Goal: Task Accomplishment & Management: Manage account settings

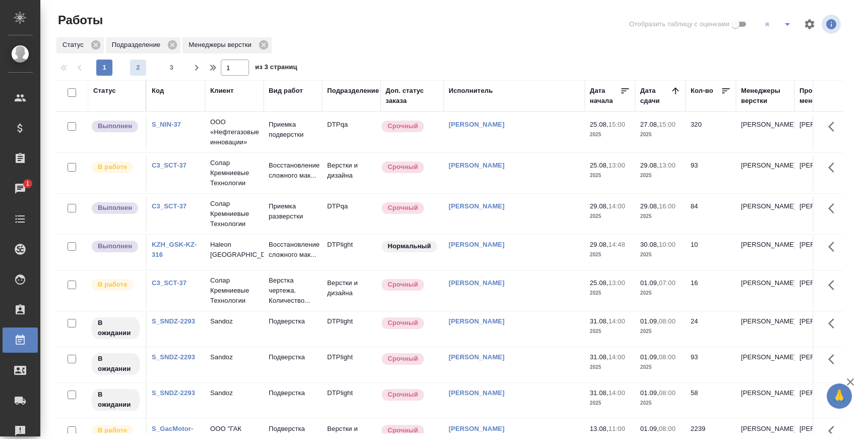
click at [140, 68] on span "2" at bounding box center [138, 68] width 16 height 10
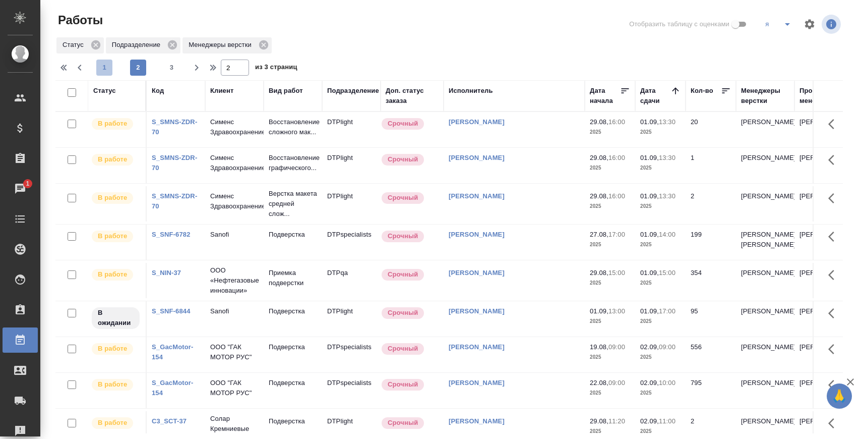
click at [108, 63] on span "1" at bounding box center [104, 68] width 16 height 10
type input "1"
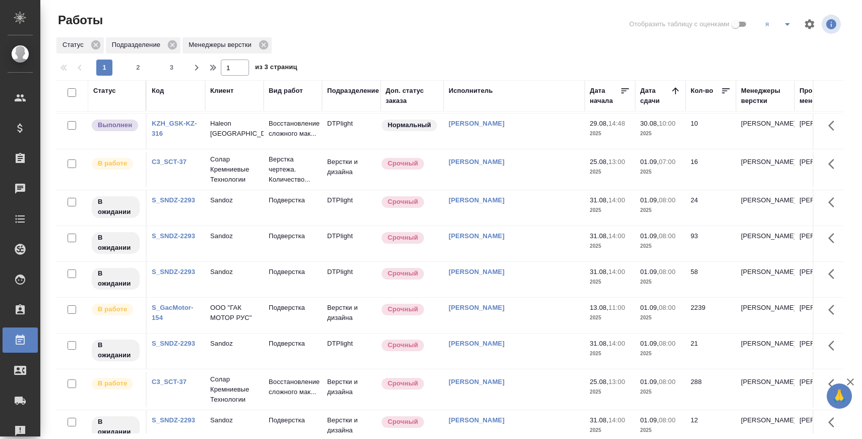
scroll to position [120, 0]
click at [790, 26] on icon "split button" at bounding box center [788, 24] width 12 height 12
click at [781, 45] on li "я+ира" at bounding box center [778, 44] width 40 height 16
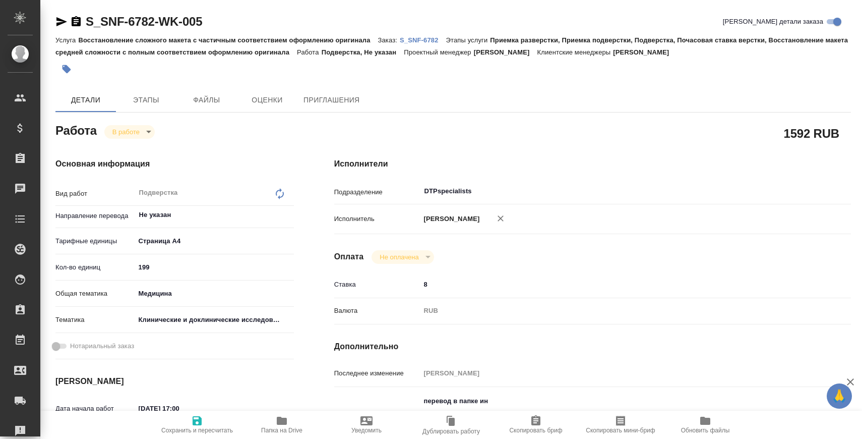
type textarea "x"
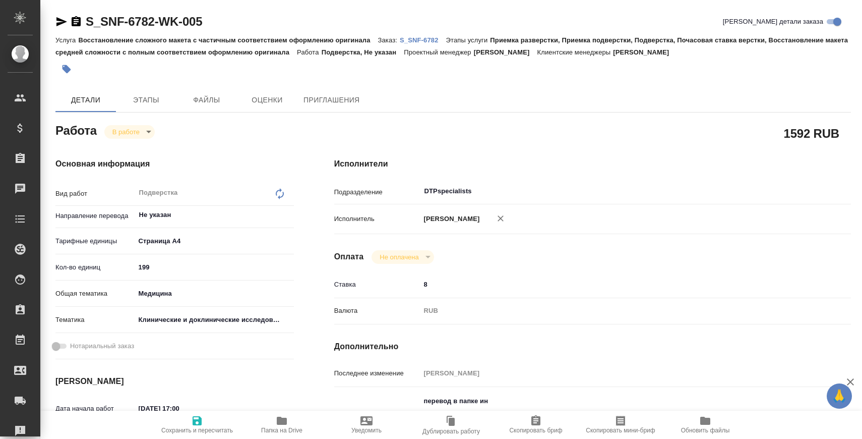
type textarea "x"
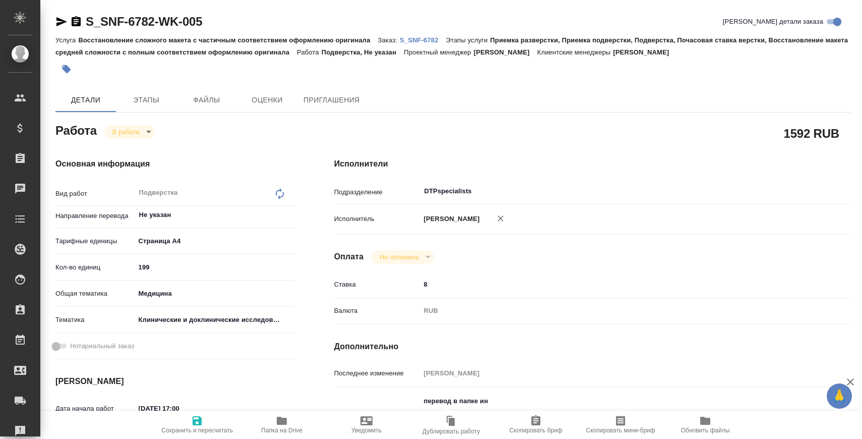
type textarea "x"
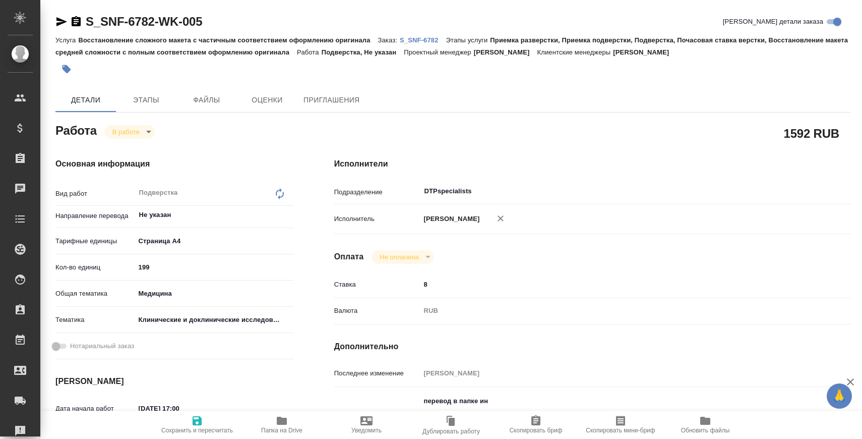
type textarea "x"
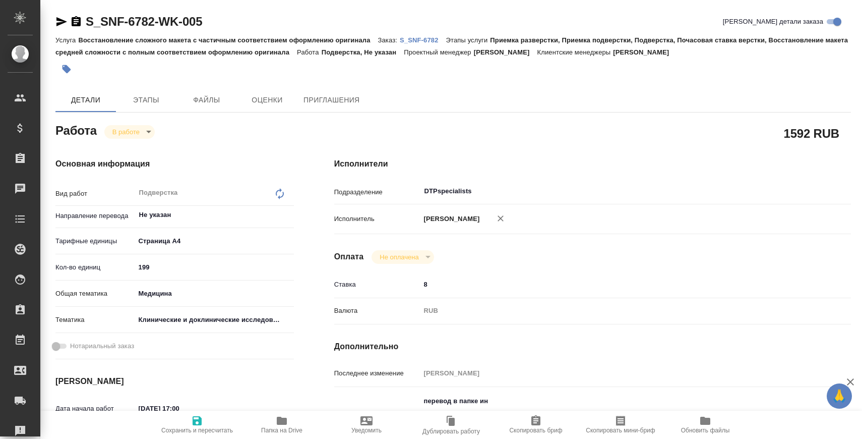
scroll to position [113, 0]
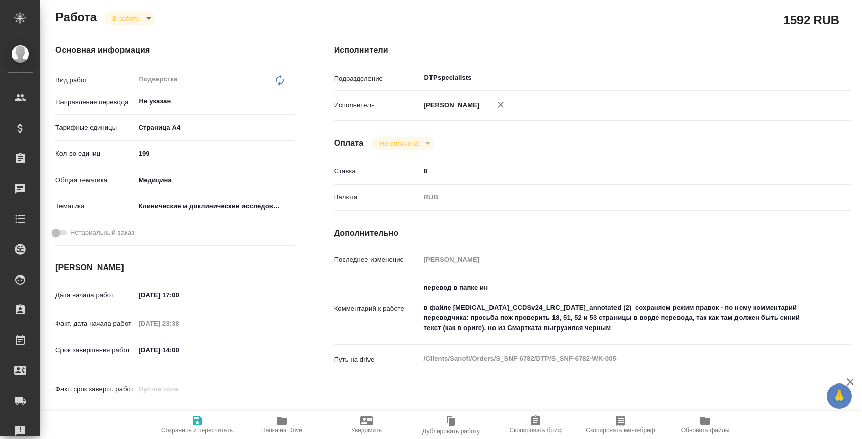
type textarea "x"
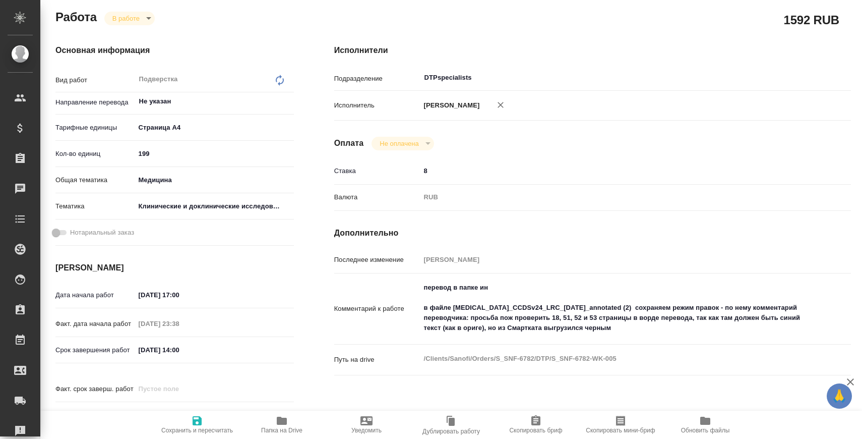
type textarea "x"
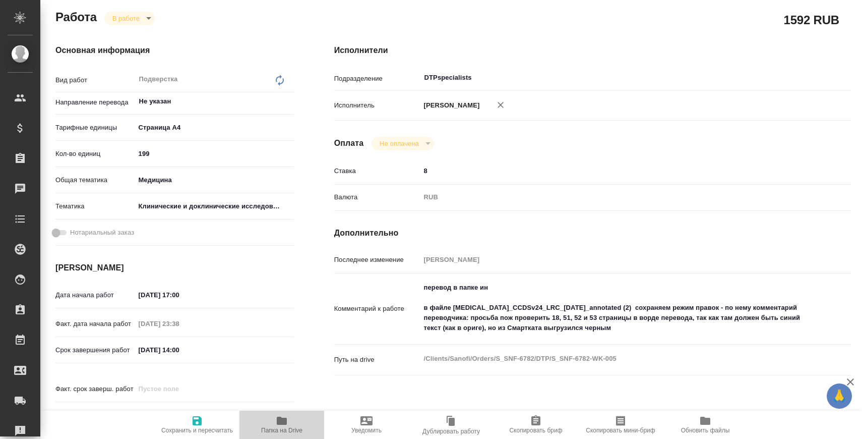
click at [279, 423] on icon "button" at bounding box center [282, 421] width 10 height 8
type textarea "x"
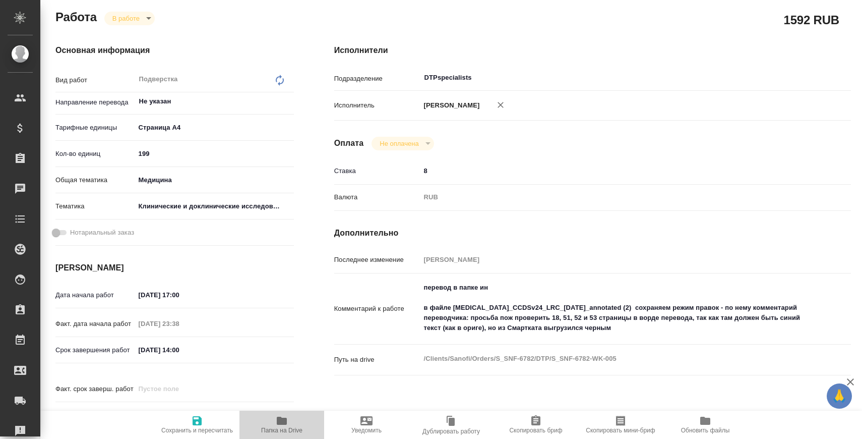
type textarea "x"
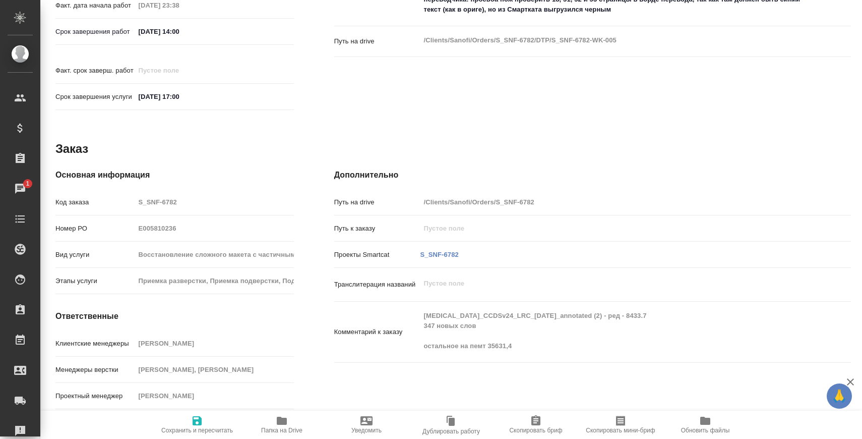
scroll to position [0, 0]
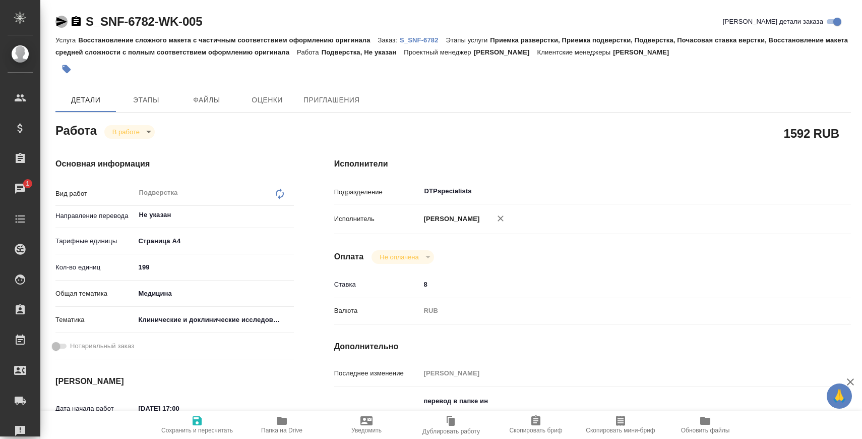
click at [61, 19] on icon "button" at bounding box center [61, 21] width 11 height 9
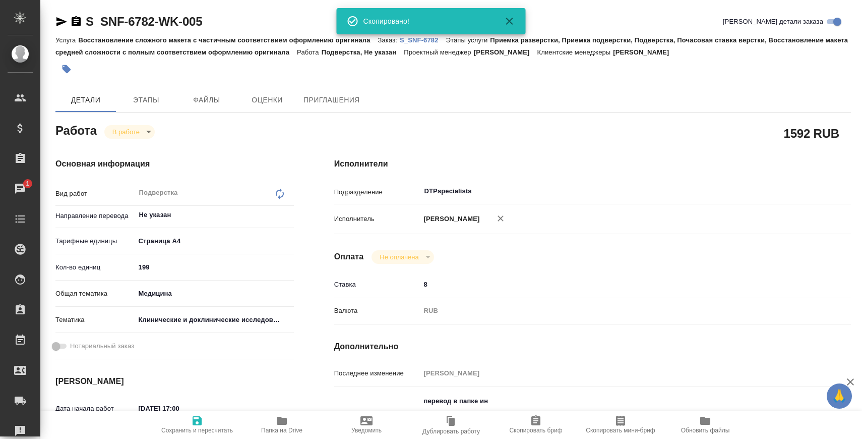
click at [430, 38] on p "S_SNF-6782" at bounding box center [423, 40] width 46 height 8
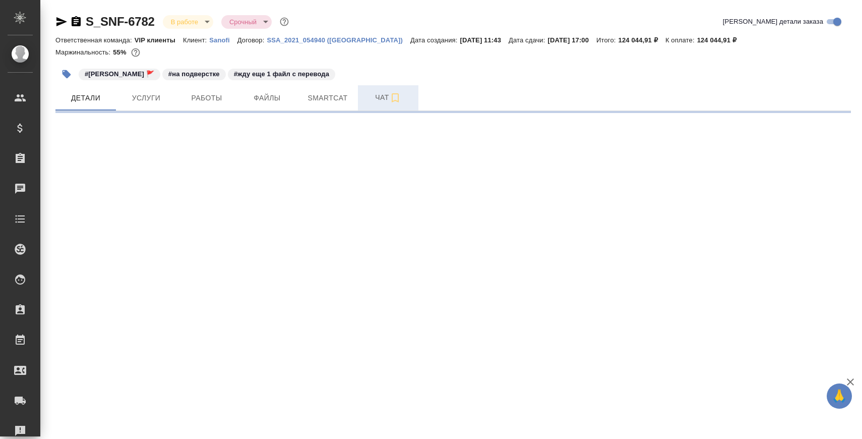
click at [383, 96] on span "Чат" at bounding box center [388, 97] width 48 height 13
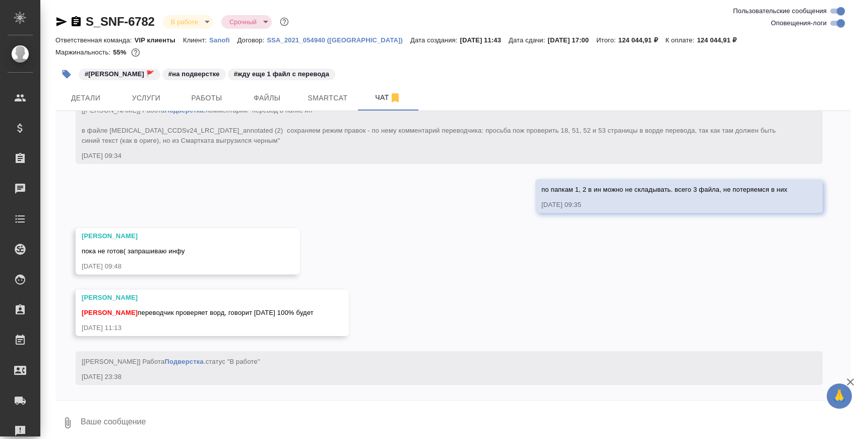
scroll to position [8776, 0]
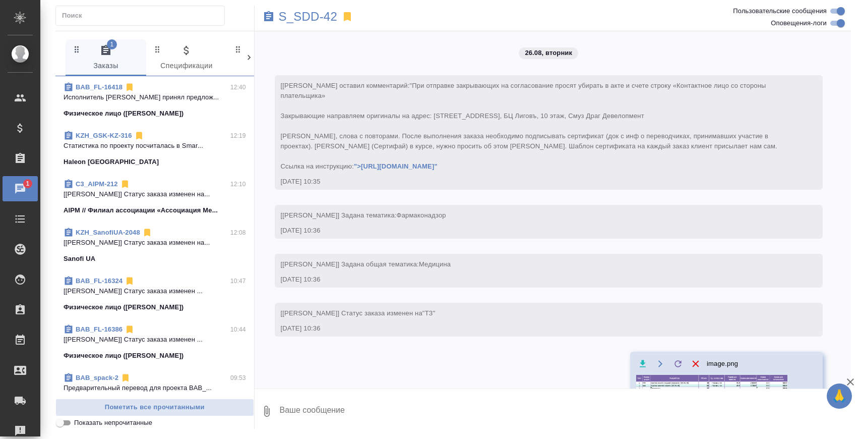
scroll to position [8239, 0]
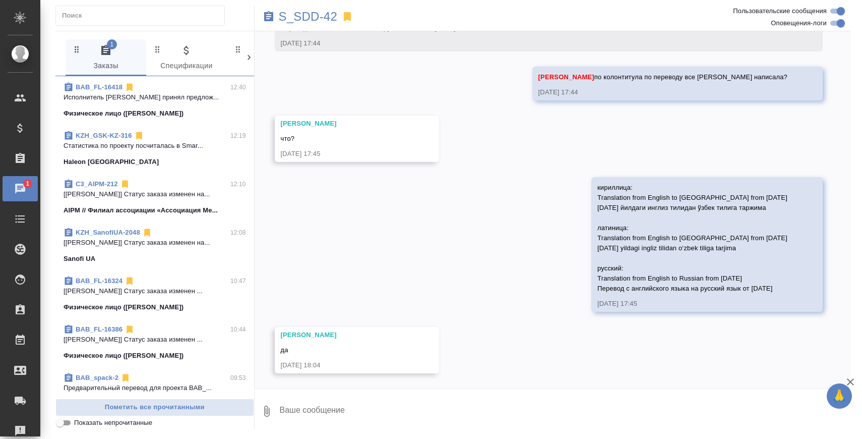
click at [72, 424] on input "Показать непрочитанные" at bounding box center [60, 423] width 36 height 12
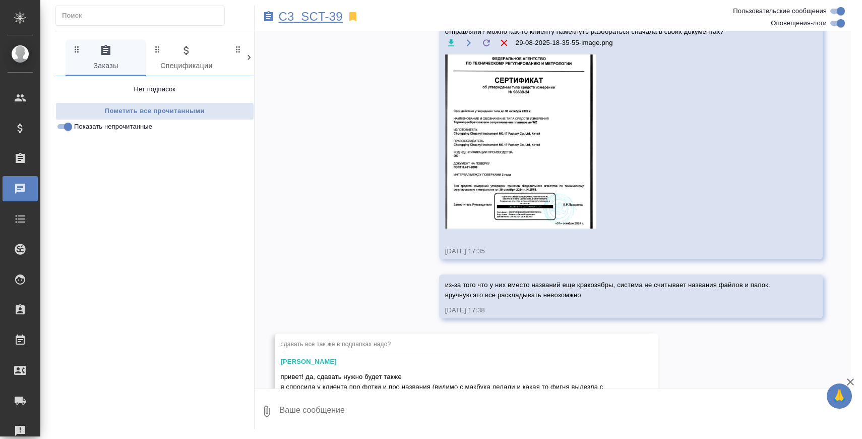
scroll to position [791, 0]
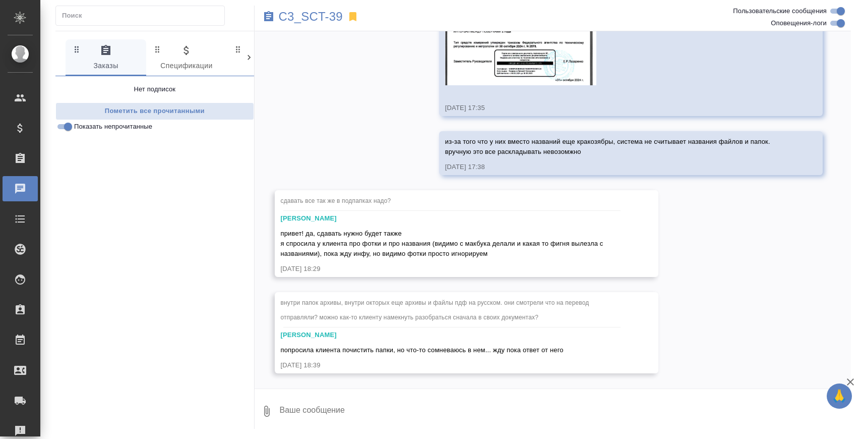
click at [61, 131] on input "Показать непрочитанные" at bounding box center [68, 127] width 36 height 12
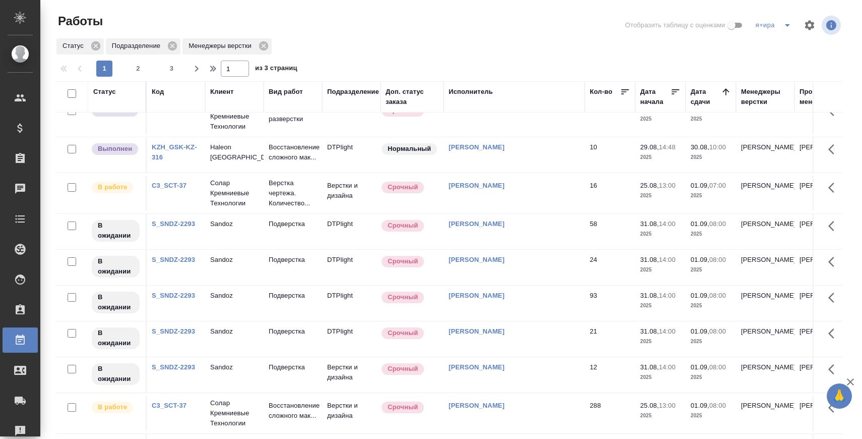
scroll to position [147, 0]
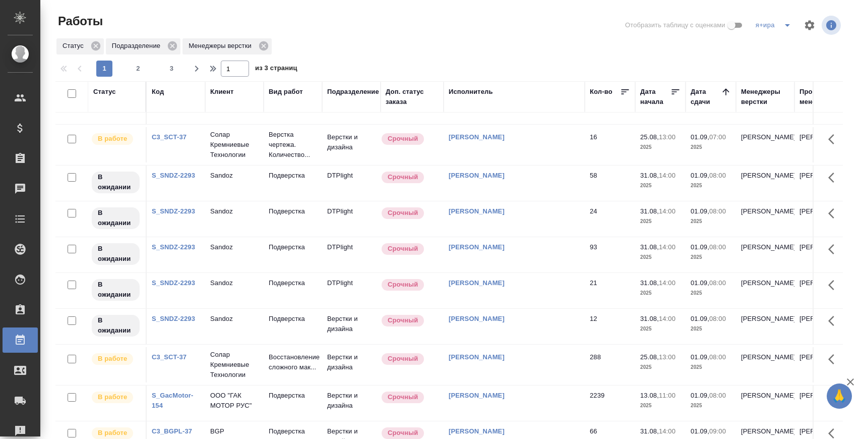
click at [169, 23] on link "C3_SCT-37" at bounding box center [169, 20] width 35 height 8
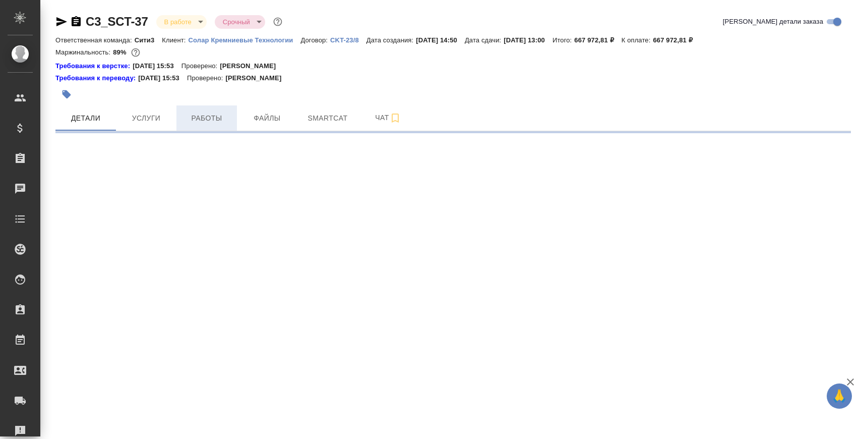
click at [206, 118] on span "Работы" at bounding box center [207, 118] width 48 height 13
select select "RU"
